Goal: Task Accomplishment & Management: Manage account settings

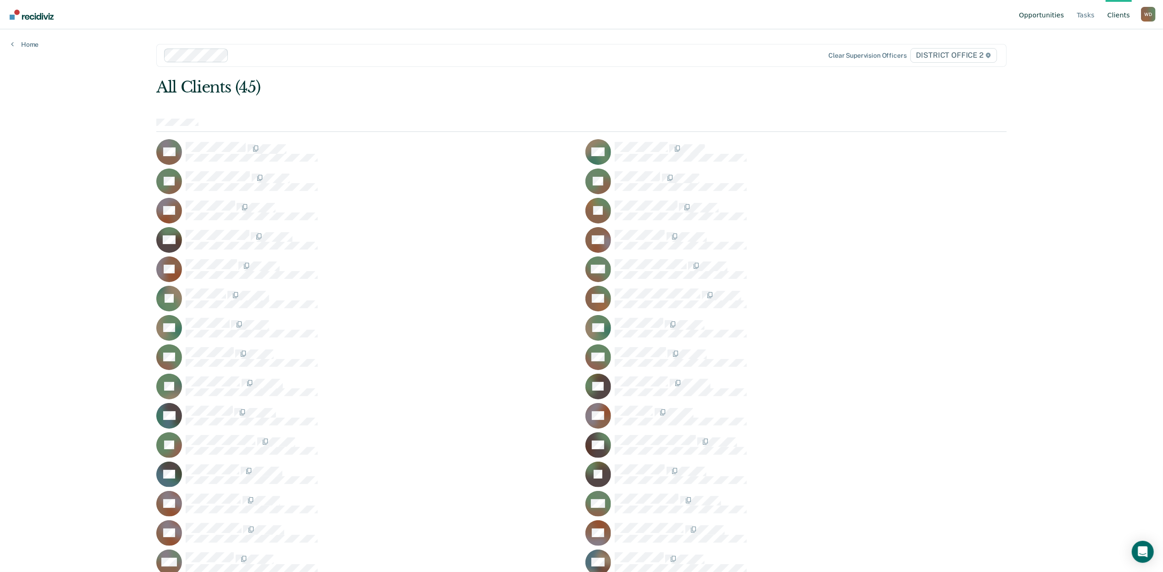
click at [1044, 15] on link "Opportunities" at bounding box center [1041, 14] width 49 height 29
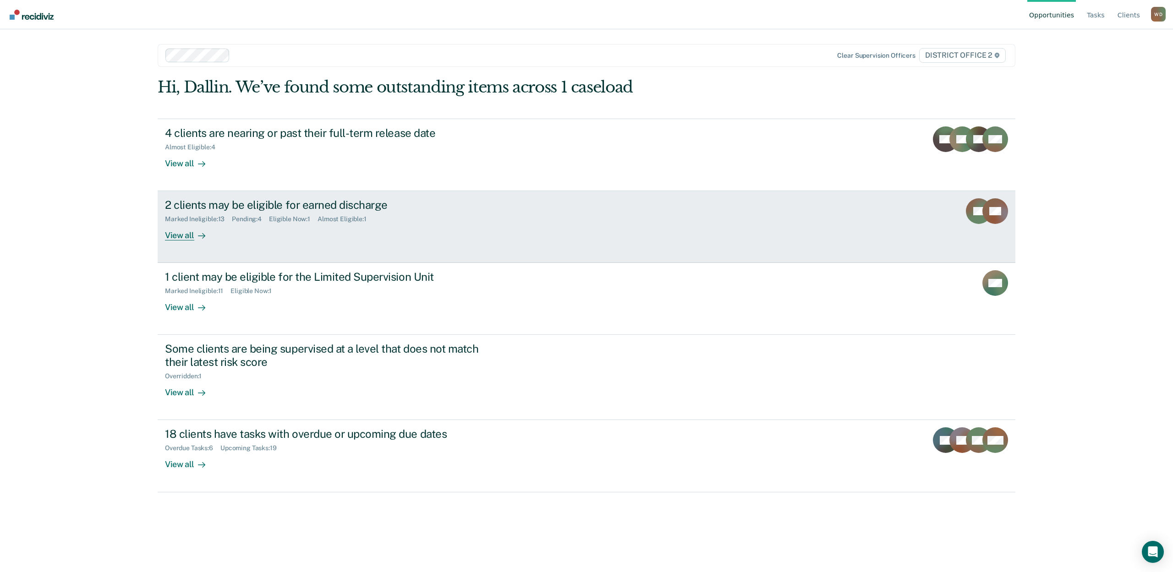
click at [173, 235] on div "View all" at bounding box center [190, 232] width 51 height 18
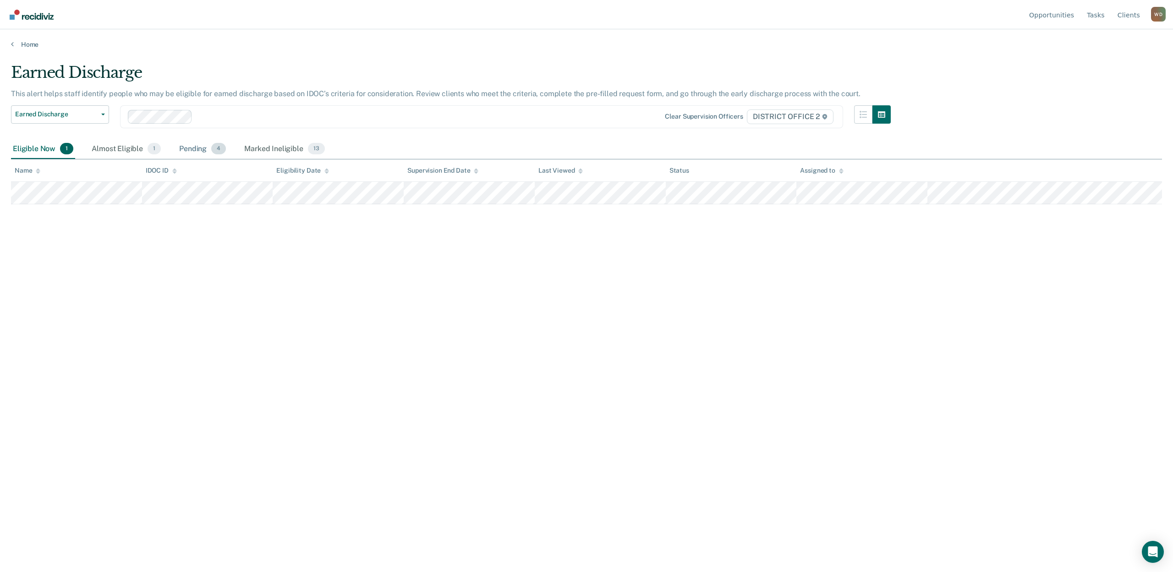
click at [193, 151] on div "Pending 4" at bounding box center [202, 149] width 50 height 20
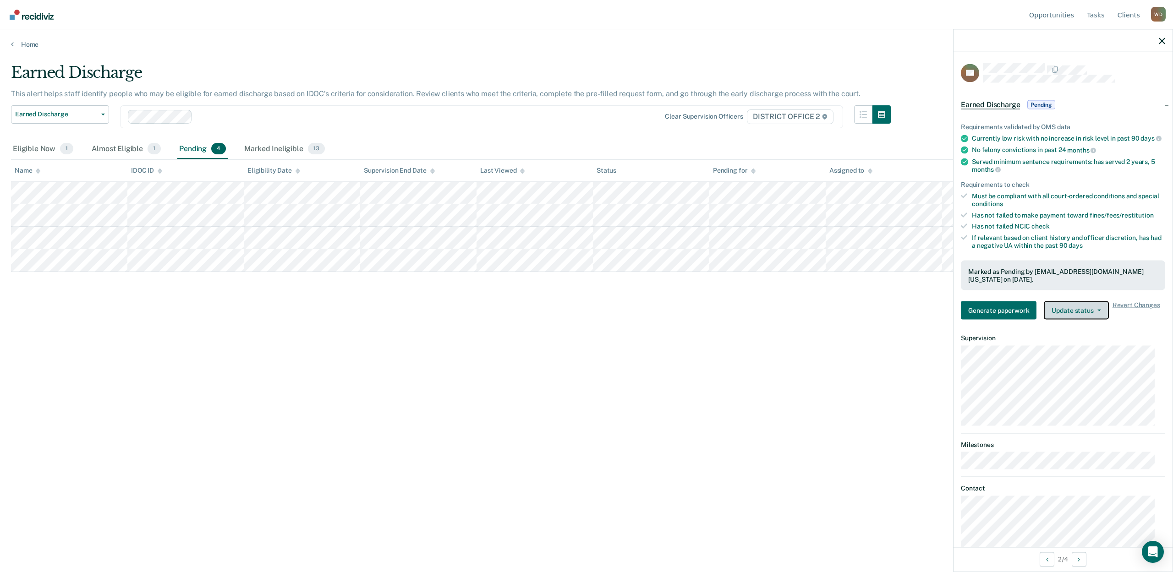
click at [1083, 320] on button "Update status" at bounding box center [1076, 311] width 65 height 18
click at [1082, 340] on button "Revert from Pending" at bounding box center [1088, 332] width 88 height 15
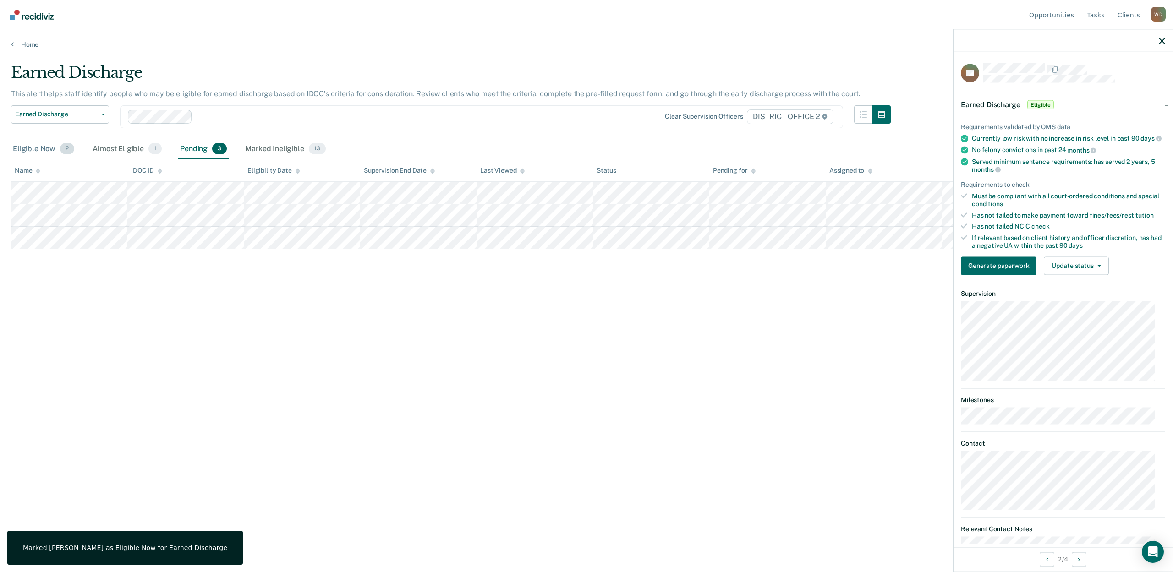
click at [38, 151] on div "Eligible Now 2" at bounding box center [43, 149] width 65 height 20
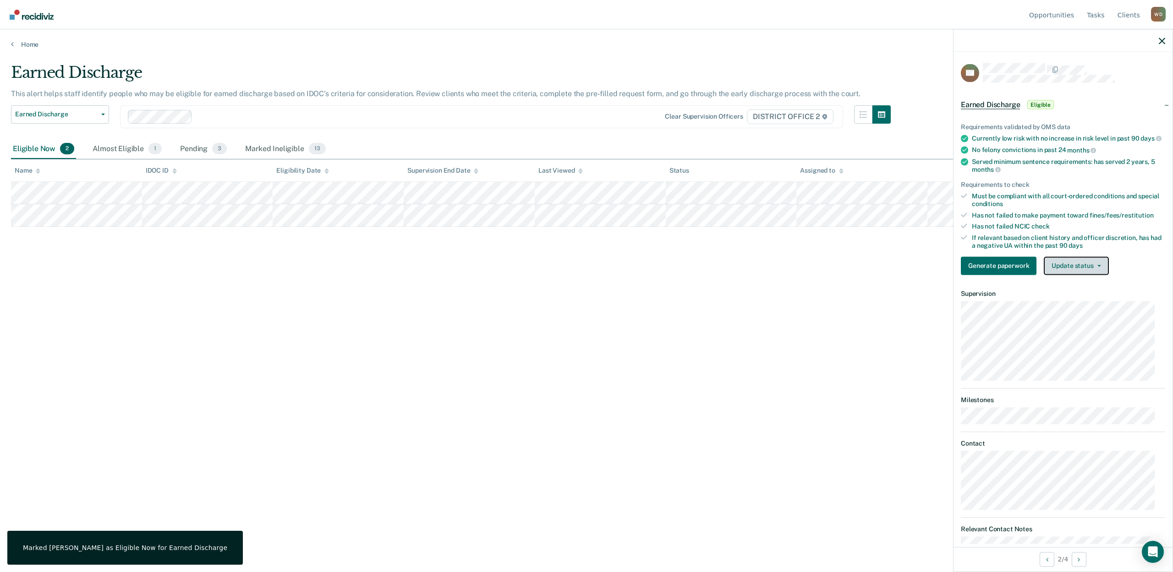
click at [1088, 275] on button "Update status" at bounding box center [1076, 266] width 65 height 18
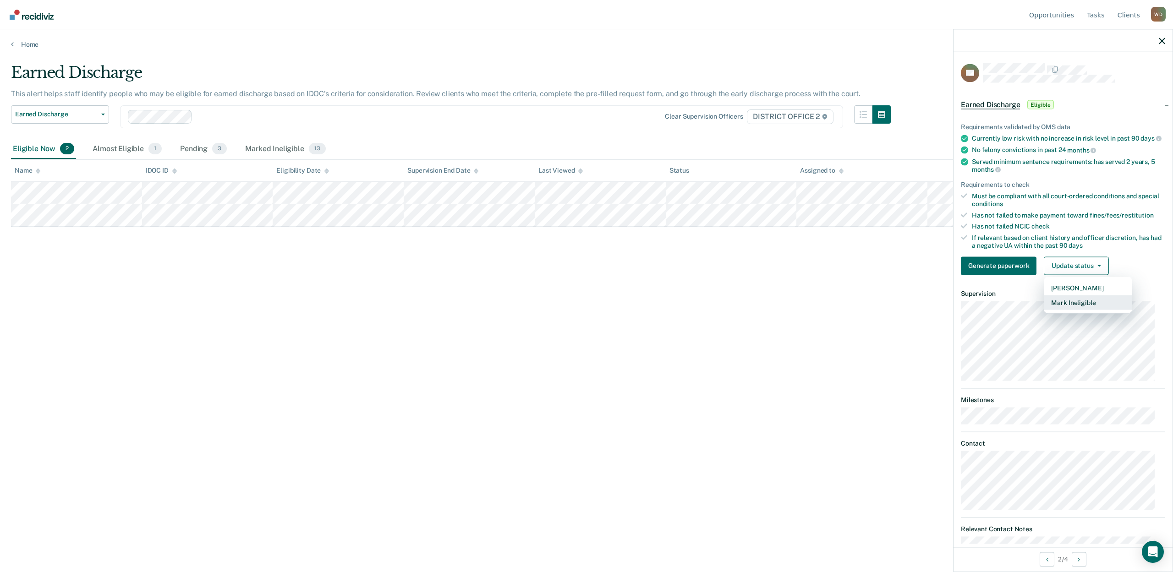
click at [1079, 309] on button "Mark Ineligible" at bounding box center [1088, 302] width 88 height 15
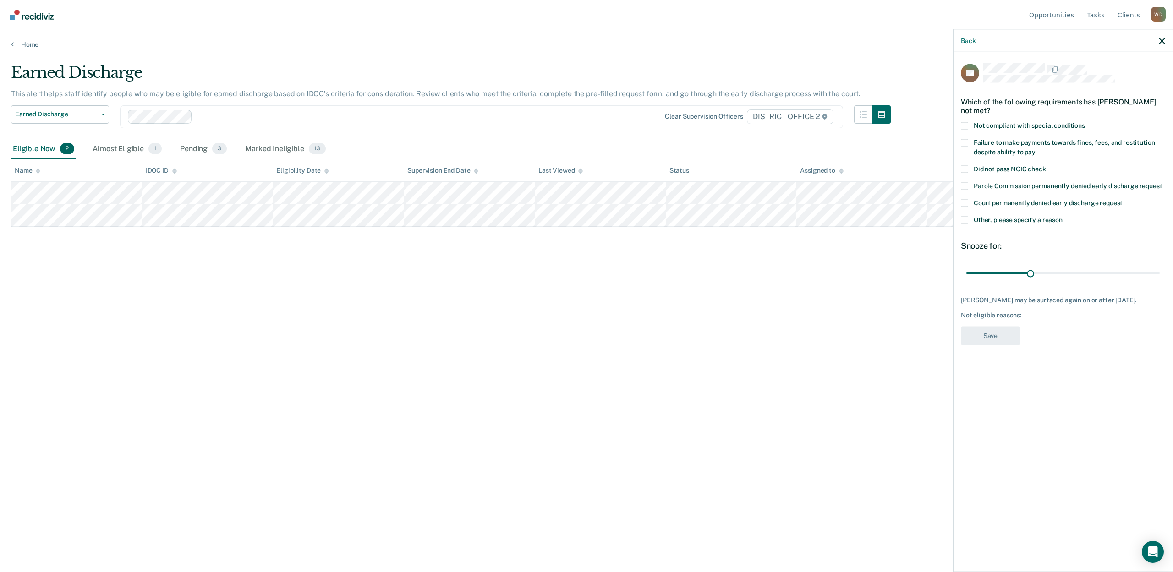
click at [968, 145] on label "Failure to make payments towards fines, fees, and restitution despite ability t…" at bounding box center [1063, 148] width 204 height 19
click at [1036, 149] on input "Failure to make payments towards fines, fees, and restitution despite ability t…" at bounding box center [1036, 149] width 0 height 0
click at [1010, 341] on button "Save" at bounding box center [990, 336] width 59 height 19
click at [519, 375] on div "Earned Discharge This alert helps staff identify people who may be eligible for…" at bounding box center [586, 283] width 1151 height 440
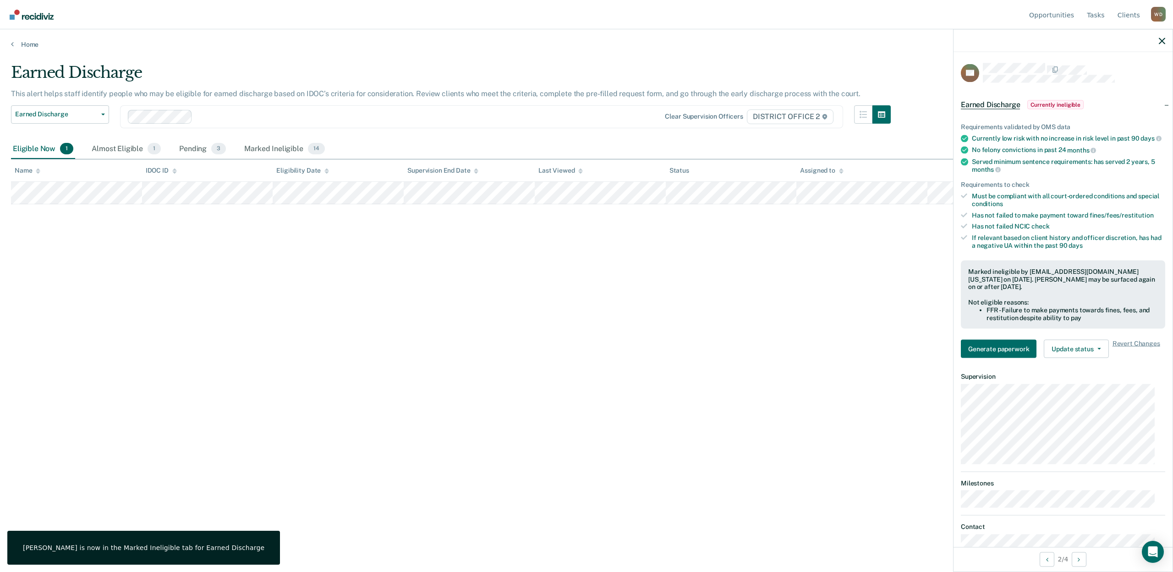
click at [280, 351] on div "Earned Discharge This alert helps staff identify people who may be eligible for…" at bounding box center [586, 283] width 1151 height 440
click at [324, 330] on div "Earned Discharge This alert helps staff identify people who may be eligible for…" at bounding box center [586, 283] width 1151 height 440
